Goal: Task Accomplishment & Management: Complete application form

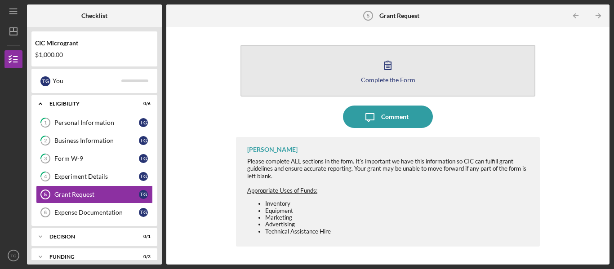
click at [359, 85] on button "Complete the Form Form" at bounding box center [387, 71] width 295 height 52
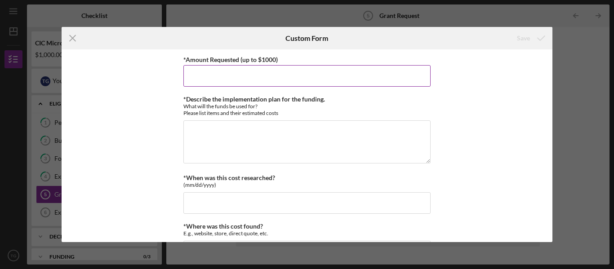
click at [205, 75] on input "*Amount Requested (up to $1000)" at bounding box center [306, 76] width 247 height 22
type input "1000"
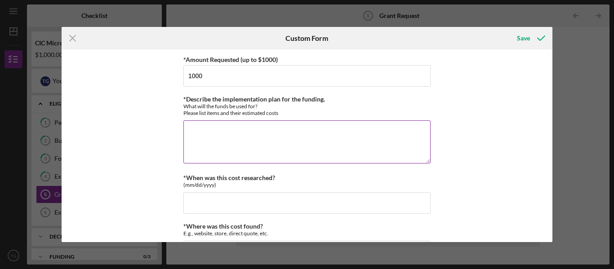
click at [194, 141] on textarea "*Describe the implementation plan for the funding." at bounding box center [306, 141] width 247 height 43
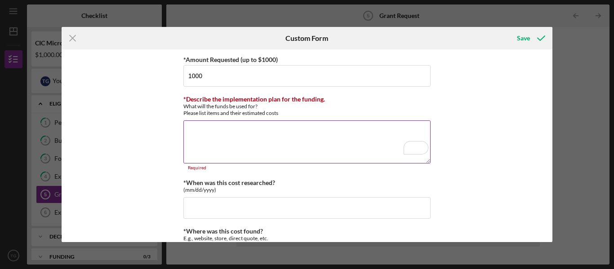
click at [215, 129] on textarea "*Describe the implementation plan for the funding." at bounding box center [306, 141] width 247 height 43
paste textarea "loremip d $1,497 sitametcon ad elit seddoei tem incididun utlabo etd magnaaliqu…"
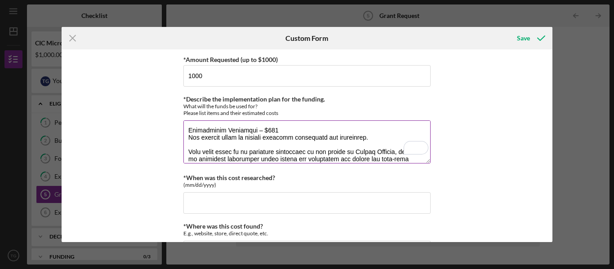
scroll to position [218, 0]
type textarea "loremip d $1,497 sitametcon ad elit seddoei tem incididun utlabo etd magnaaliqu…"
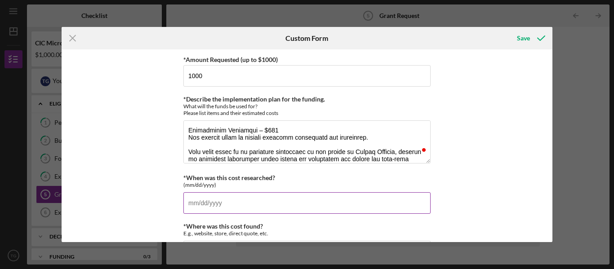
click at [236, 213] on input "*When was this cost researched?" at bounding box center [306, 203] width 247 height 22
type input "1m/dd/yyyy"
type input "[DATE]"
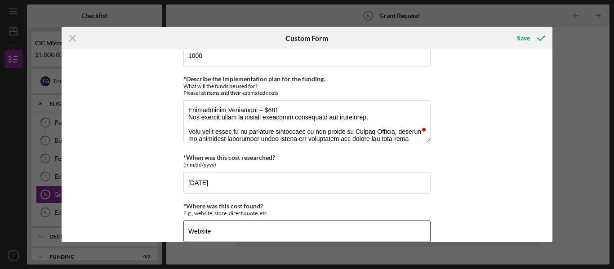
type input "Website"
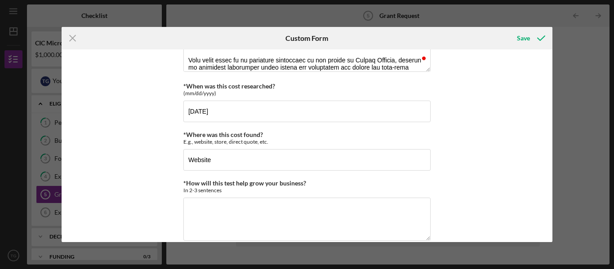
scroll to position [0, 0]
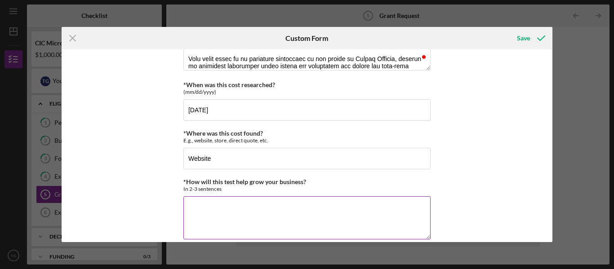
click at [332, 219] on textarea "*How will this test help grow your business?" at bounding box center [306, 217] width 247 height 43
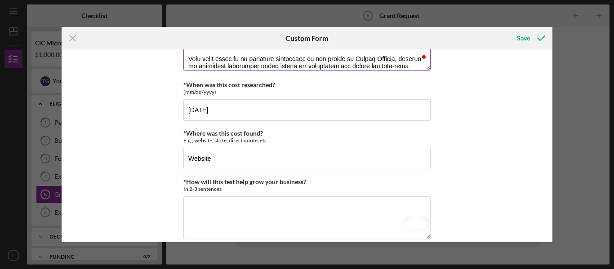
click at [242, 58] on textarea "*Describe the implementation plan for the funding." at bounding box center [306, 48] width 247 height 43
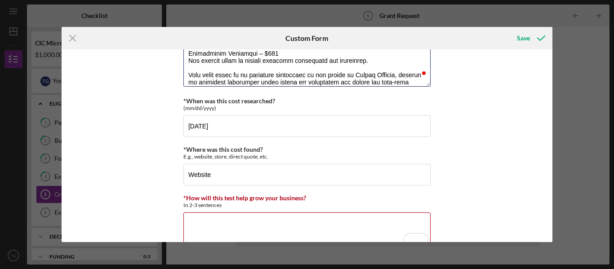
scroll to position [224, 0]
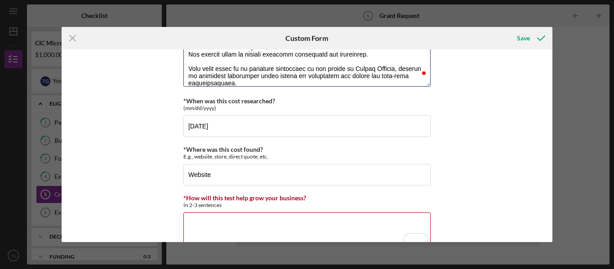
drag, startPoint x: 187, startPoint y: 67, endPoint x: 235, endPoint y: 93, distance: 54.1
click at [235, 93] on div "*Amount Requested (up to $1000) 1000 *Describe the implementation plan for the …" at bounding box center [306, 124] width 247 height 294
click at [221, 221] on textarea "*How will this test help grow your business?" at bounding box center [306, 234] width 247 height 43
paste textarea "This grant would be an important investment in the future of Parent Parable, he…"
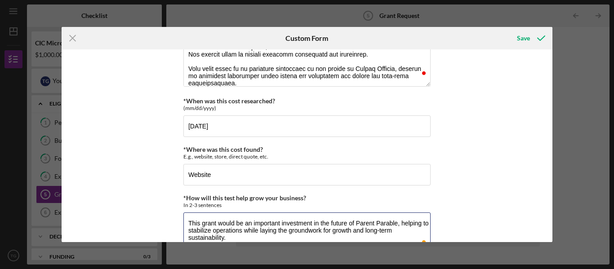
type textarea "This grant would be an important investment in the future of Parent Parable, he…"
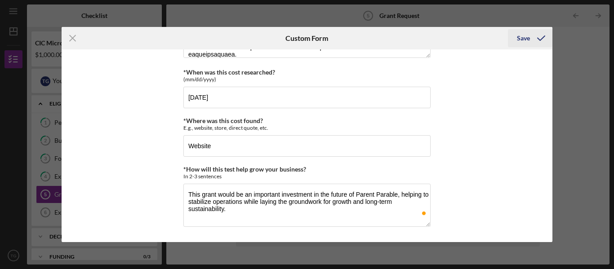
click at [531, 40] on icon "submit" at bounding box center [541, 38] width 22 height 22
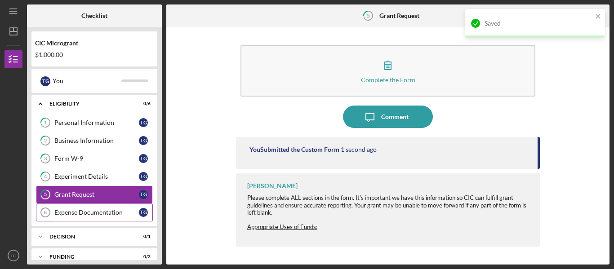
click at [107, 215] on div "Expense Documentation" at bounding box center [96, 212] width 84 height 7
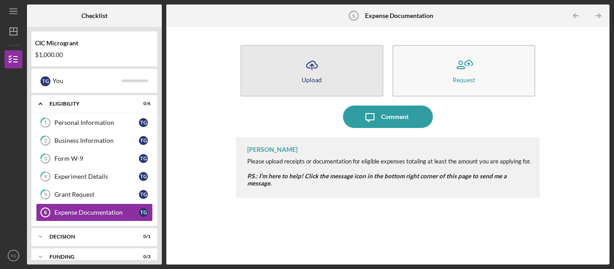
click at [310, 72] on icon "Icon/Upload" at bounding box center [312, 65] width 22 height 22
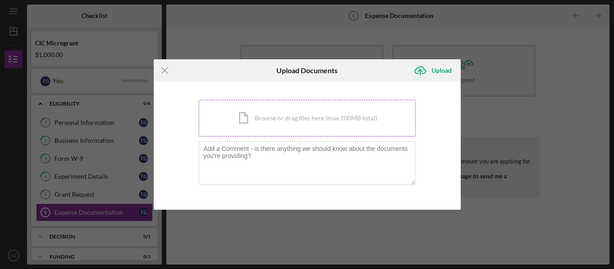
click at [292, 112] on div "Icon/Document Browse or drag files here (max 100MB total) Tap to choose files o…" at bounding box center [307, 118] width 217 height 37
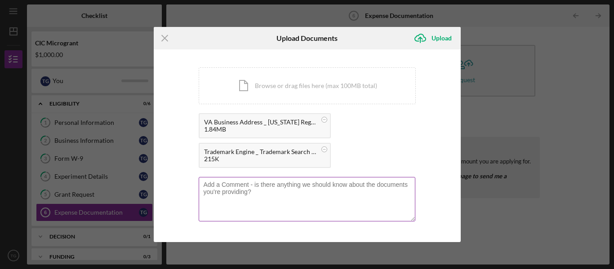
click at [363, 195] on textarea at bounding box center [307, 199] width 217 height 44
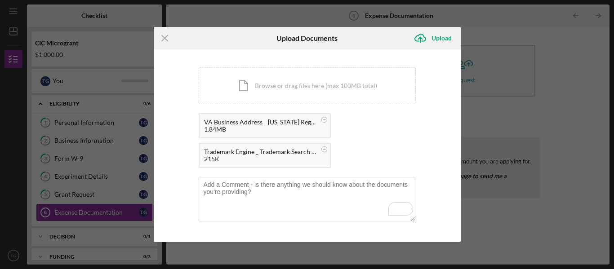
click at [486, 122] on div "Icon/Menu Close Upload Documents Icon/Upload Upload You're uploading documents …" at bounding box center [307, 134] width 614 height 269
click at [613, 72] on div "Icon/Menu Close Upload Documents Icon/Upload Upload You're uploading documents …" at bounding box center [307, 134] width 614 height 269
click at [438, 40] on div "Upload" at bounding box center [441, 38] width 20 height 18
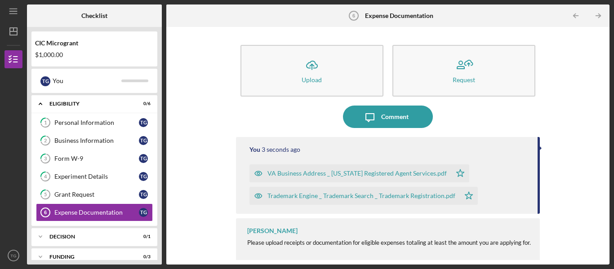
drag, startPoint x: 535, startPoint y: 164, endPoint x: 538, endPoint y: 193, distance: 29.8
click at [538, 193] on div "Icon/Upload Upload Request Icon/Message Comment You 3 seconds ago VA Business A…" at bounding box center [388, 145] width 434 height 229
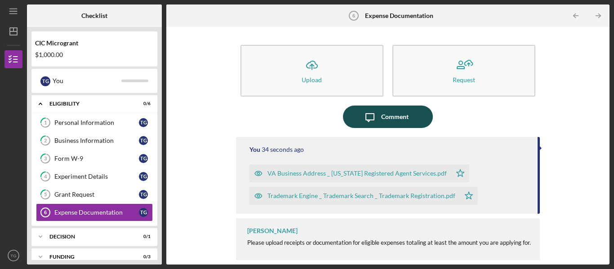
click at [396, 120] on div "Comment" at bounding box center [394, 117] width 27 height 22
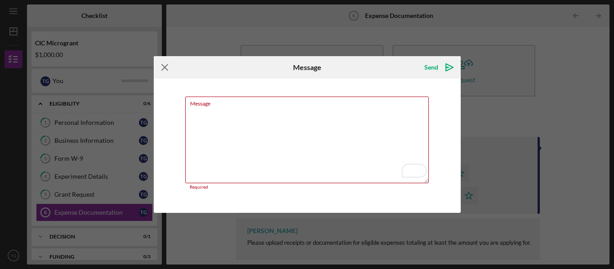
click at [164, 71] on icon "Icon/Menu Close" at bounding box center [165, 67] width 22 height 22
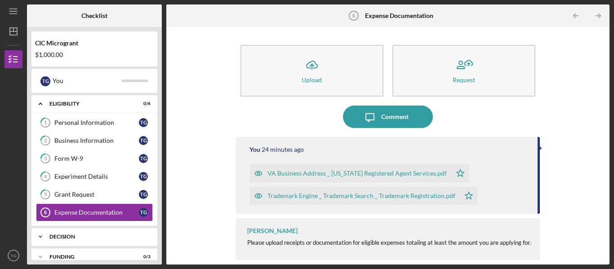
click at [128, 236] on div "Decision" at bounding box center [97, 236] width 97 height 5
click at [231, 109] on div "Icon/Upload Upload Request Icon/Message Comment You 24 minutes ago VA Business …" at bounding box center [388, 145] width 434 height 229
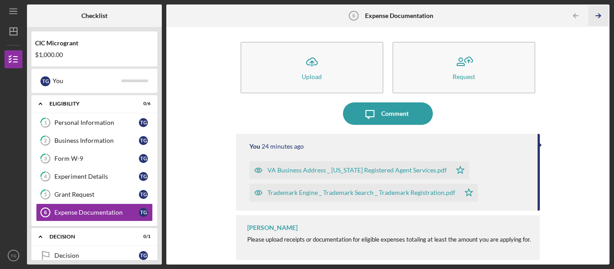
click at [602, 17] on icon "Icon/Table Pagination Arrow" at bounding box center [598, 16] width 20 height 20
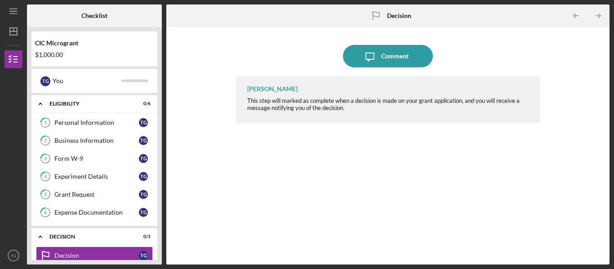
click at [602, 17] on icon "Icon/Table Pagination Arrow" at bounding box center [598, 16] width 20 height 20
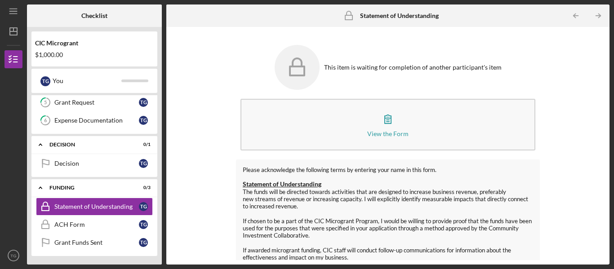
scroll to position [93, 0]
click at [603, 18] on icon "Icon/Table Pagination Arrow" at bounding box center [598, 16] width 20 height 20
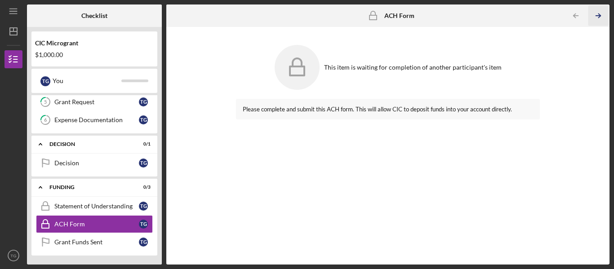
click at [603, 18] on icon "Icon/Table Pagination Arrow" at bounding box center [598, 16] width 20 height 20
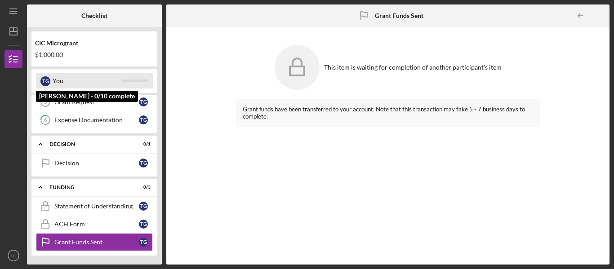
click at [55, 85] on div "You" at bounding box center [87, 80] width 69 height 15
click at [55, 84] on div "You" at bounding box center [87, 80] width 69 height 15
click at [45, 82] on div "T G" at bounding box center [45, 81] width 10 height 10
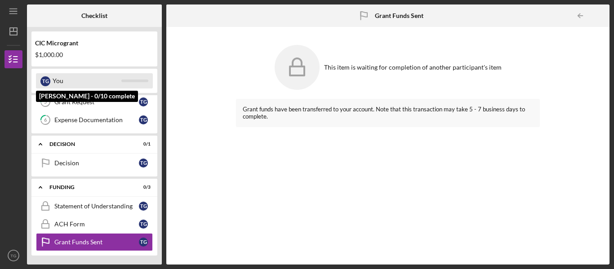
click at [39, 76] on div "T G You" at bounding box center [94, 80] width 117 height 15
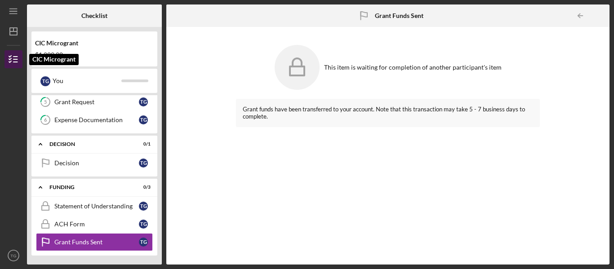
click at [18, 67] on icon "button" at bounding box center [13, 59] width 22 height 22
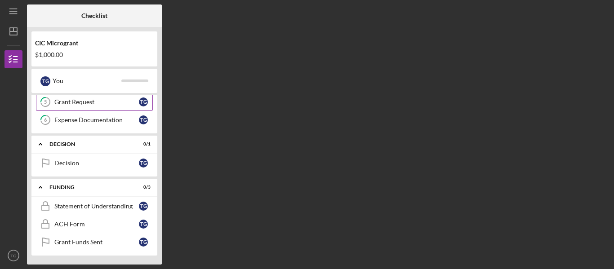
click at [68, 106] on link "5 Grant Request T G" at bounding box center [94, 102] width 117 height 18
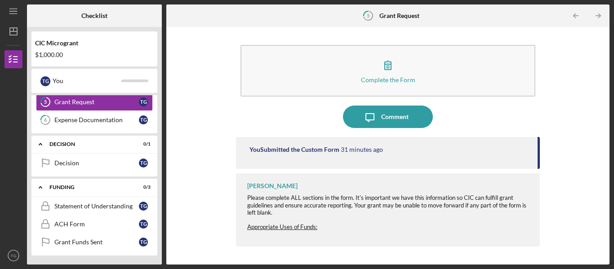
click at [524, 111] on div "Icon/Message Comment" at bounding box center [388, 117] width 304 height 22
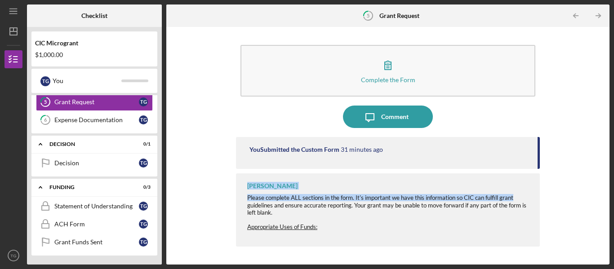
drag, startPoint x: 538, startPoint y: 150, endPoint x: 536, endPoint y: 188, distance: 38.3
click at [536, 188] on div "You Submitted the Custom Form 31 minutes ago [PERSON_NAME] Please complete ALL …" at bounding box center [388, 194] width 304 height 114
click at [599, 18] on icon "Icon/Table Pagination Arrow" at bounding box center [598, 16] width 20 height 20
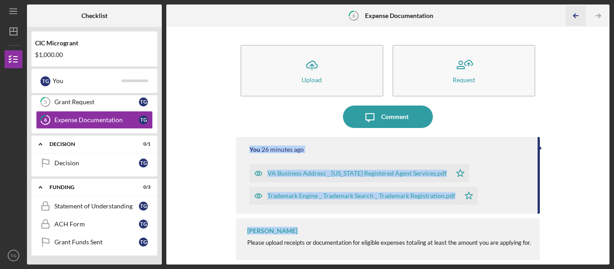
click at [583, 16] on icon "Icon/Table Pagination Arrow" at bounding box center [576, 16] width 20 height 20
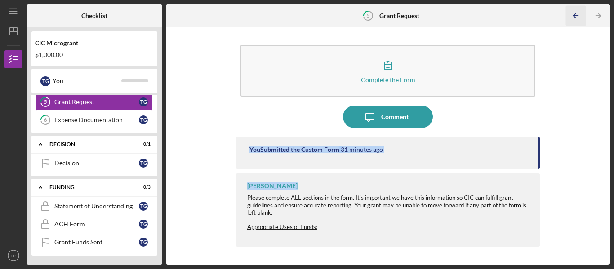
click at [584, 18] on icon "Icon/Table Pagination Arrow" at bounding box center [576, 16] width 20 height 20
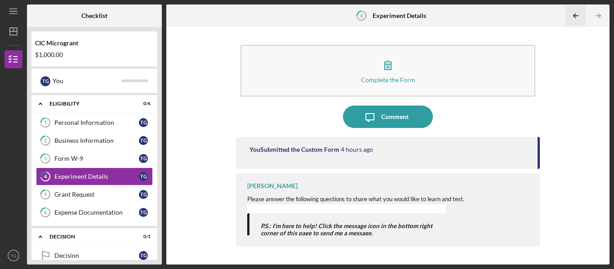
click at [584, 18] on icon "Icon/Table Pagination Arrow" at bounding box center [576, 16] width 20 height 20
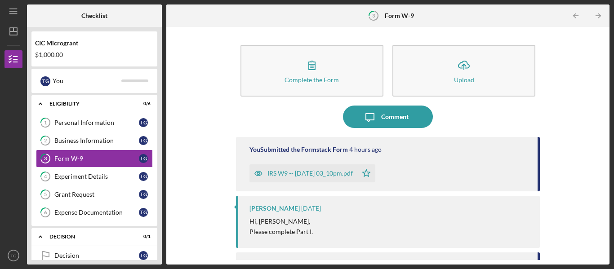
click at [584, 18] on icon "Icon/Table Pagination Arrow" at bounding box center [576, 16] width 20 height 20
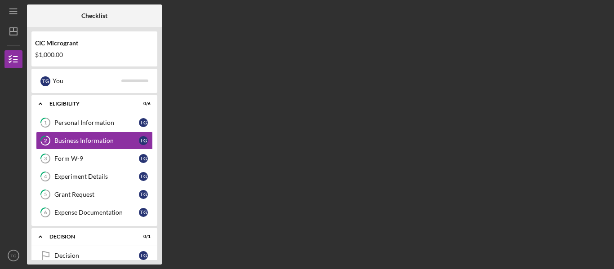
click at [584, 18] on div "Checklist CIC Microgrant $1,000.00 T G You Icon/Expander ELIGIBILITY 0 / 6 1 Pe…" at bounding box center [318, 134] width 582 height 260
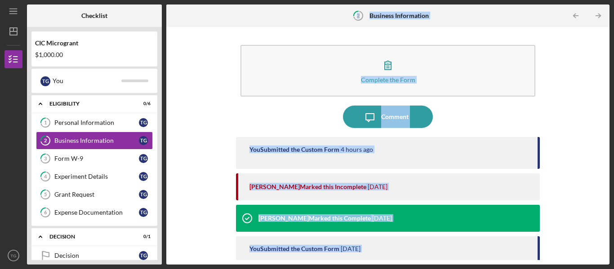
click at [584, 18] on icon "Icon/Table Pagination Arrow" at bounding box center [576, 16] width 20 height 20
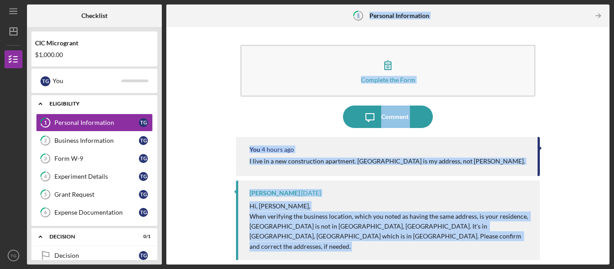
click at [40, 102] on icon "Icon/Expander" at bounding box center [40, 104] width 18 height 18
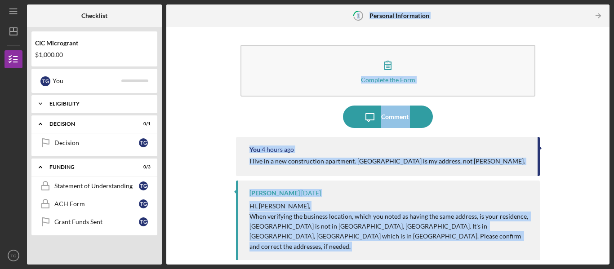
click at [77, 102] on div "ELIGIBILITY" at bounding box center [97, 103] width 97 height 5
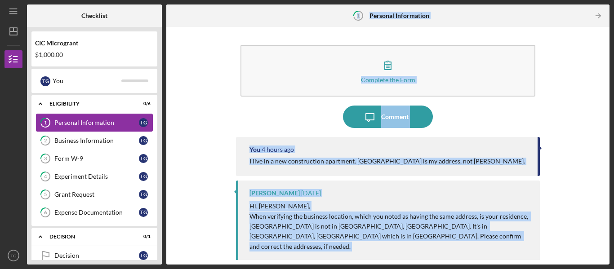
click at [48, 124] on icon "1" at bounding box center [45, 122] width 22 height 22
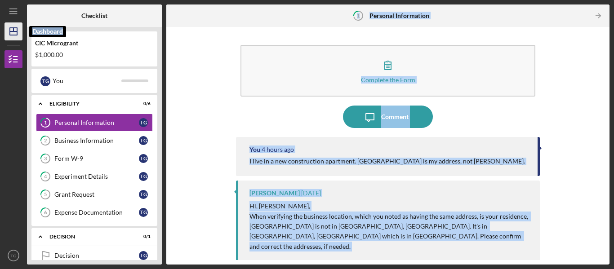
click at [14, 27] on icon "Icon/Dashboard" at bounding box center [13, 31] width 22 height 22
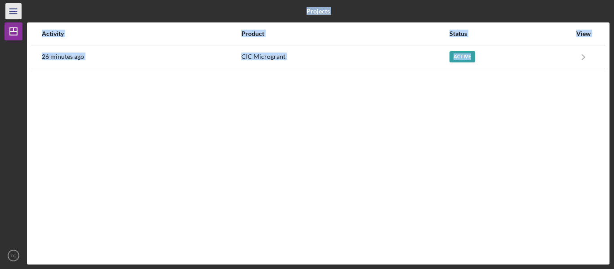
click at [16, 13] on line "button" at bounding box center [12, 13] width 7 height 0
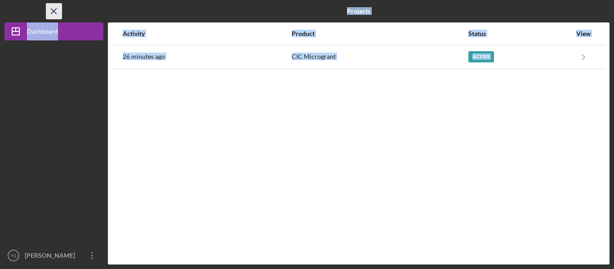
click at [48, 12] on icon "Icon/Menu Close" at bounding box center [54, 11] width 20 height 20
